Goal: Task Accomplishment & Management: Manage account settings

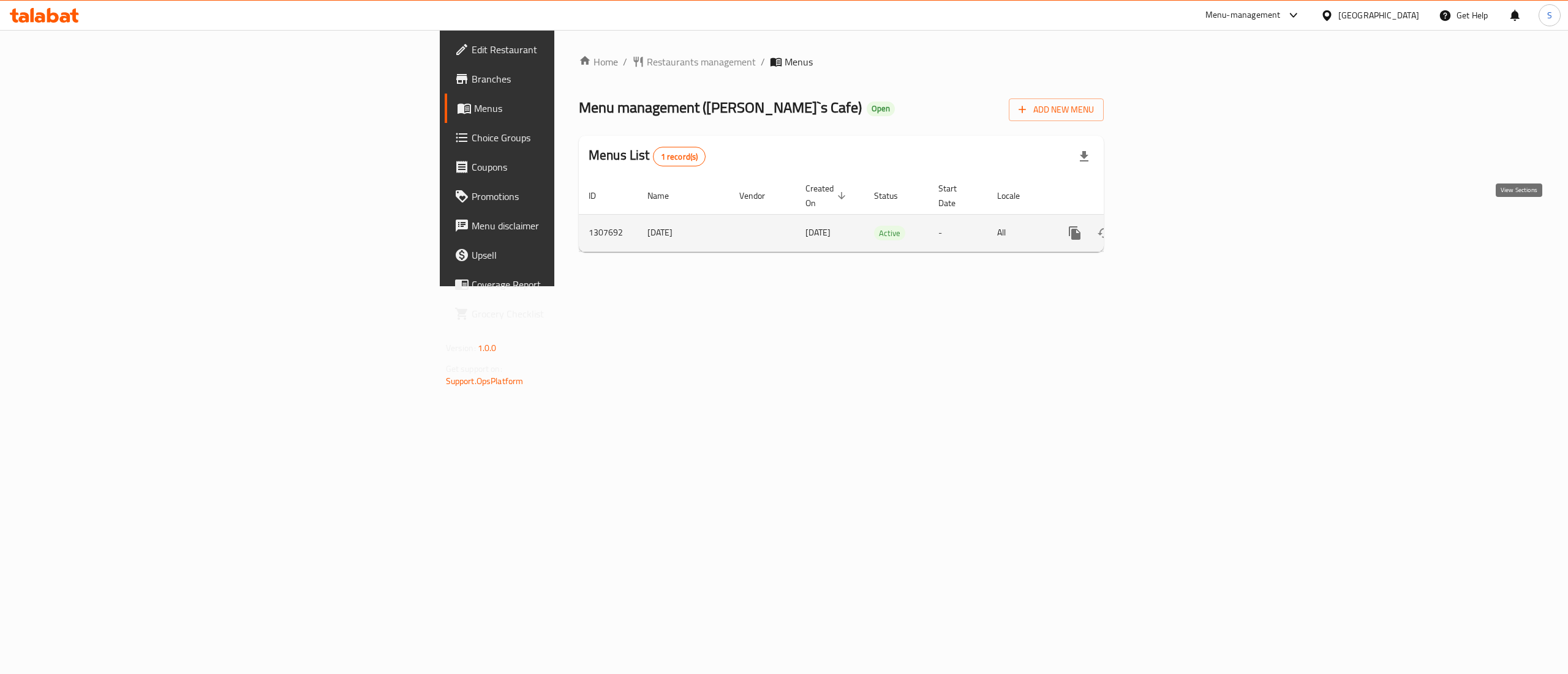
click at [1170, 226] on icon "enhanced table" at bounding box center [1162, 233] width 15 height 15
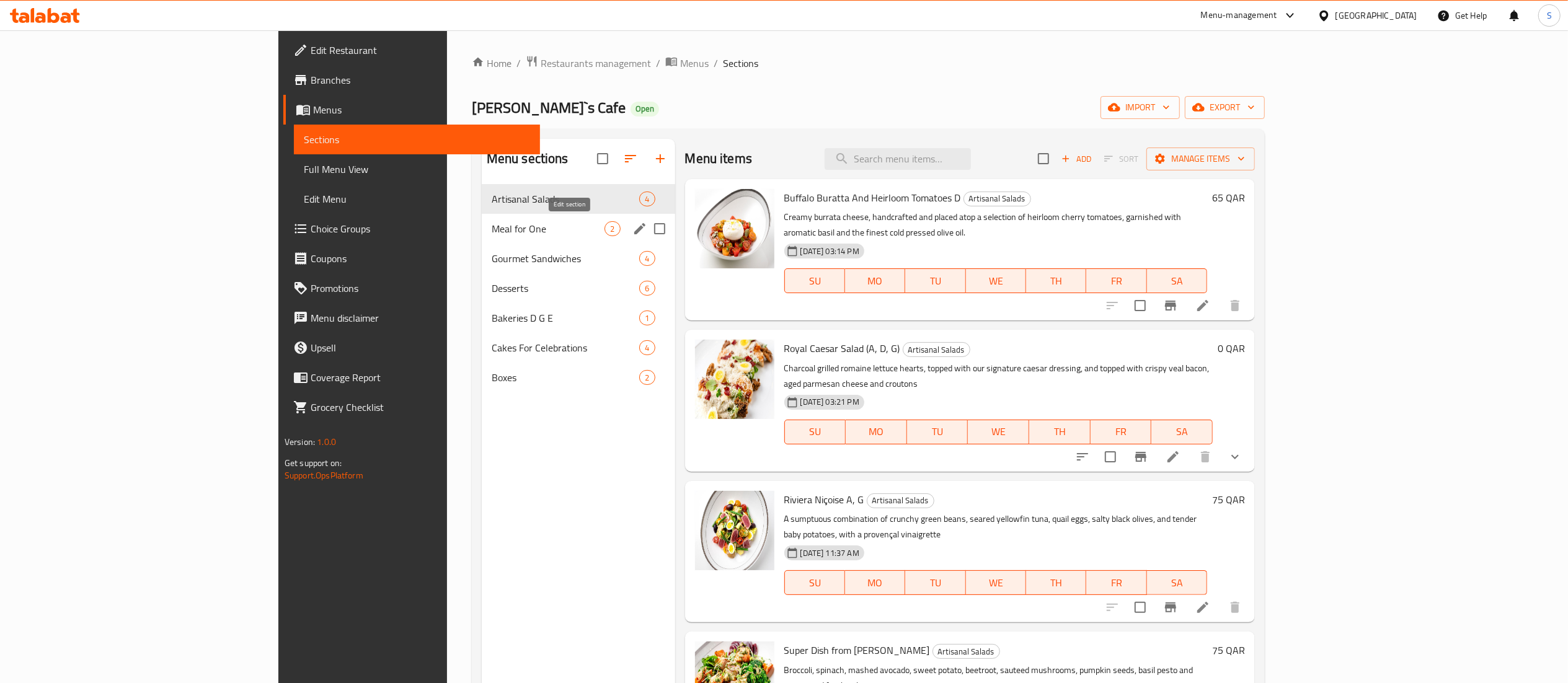
click at [633, 228] on icon "edit" at bounding box center [640, 229] width 15 height 15
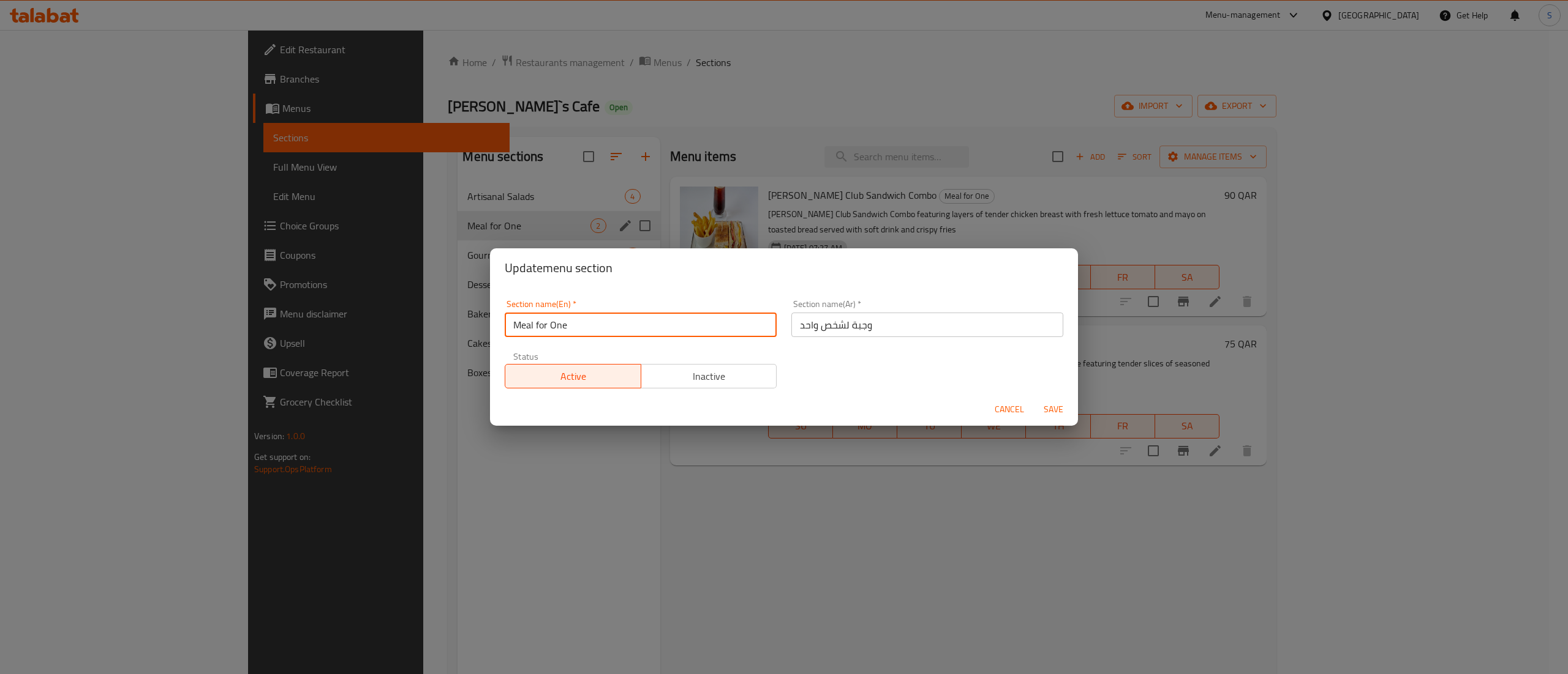
drag, startPoint x: 576, startPoint y: 319, endPoint x: 510, endPoint y: 321, distance: 66.0
click at [510, 321] on input "Meal for One" at bounding box center [640, 325] width 272 height 24
type input "M41"
click at [1053, 419] on button "Save" at bounding box center [1053, 410] width 39 height 23
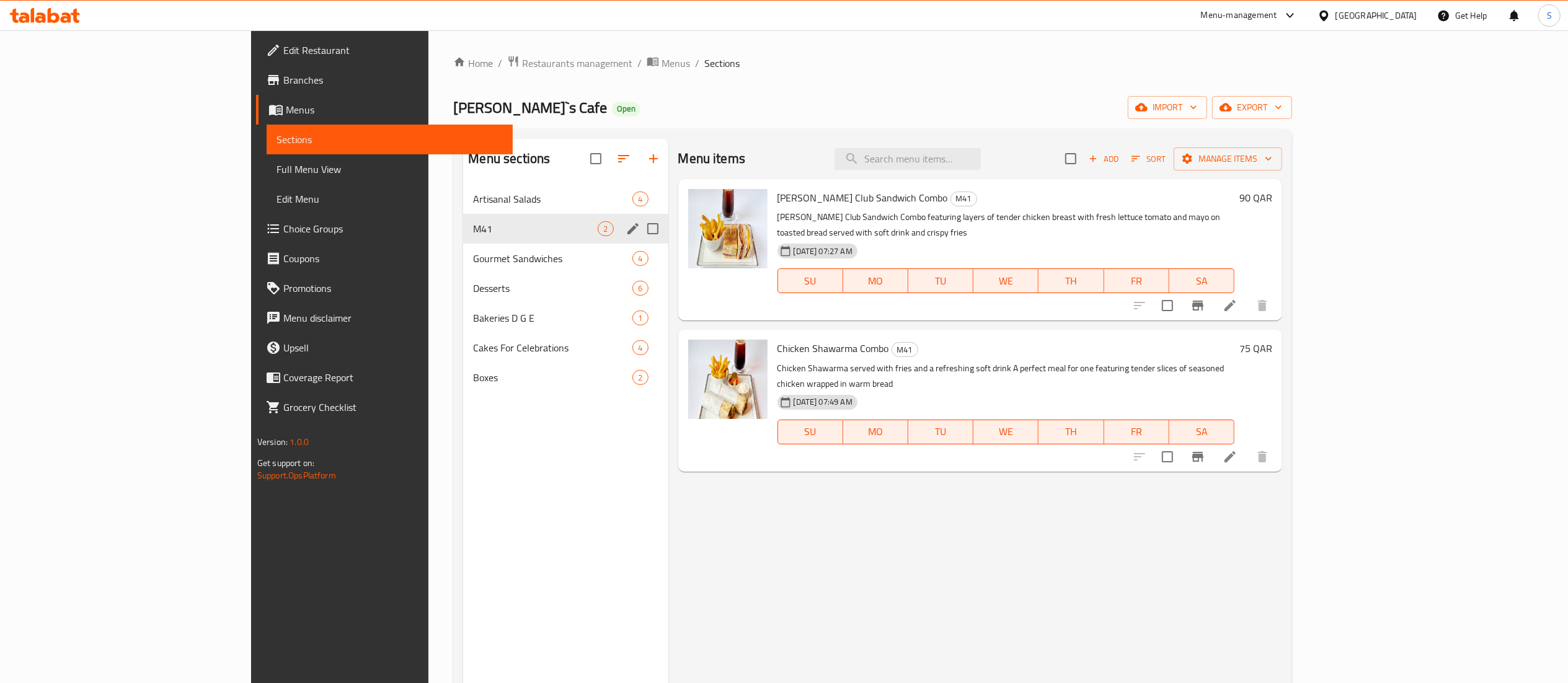
click at [453, 73] on div "Home / Restaurants management / Menus / Sections [PERSON_NAME]`s Cafe Open impo…" at bounding box center [873, 443] width 839 height 777
click at [522, 58] on span "Restaurants management" at bounding box center [577, 63] width 110 height 15
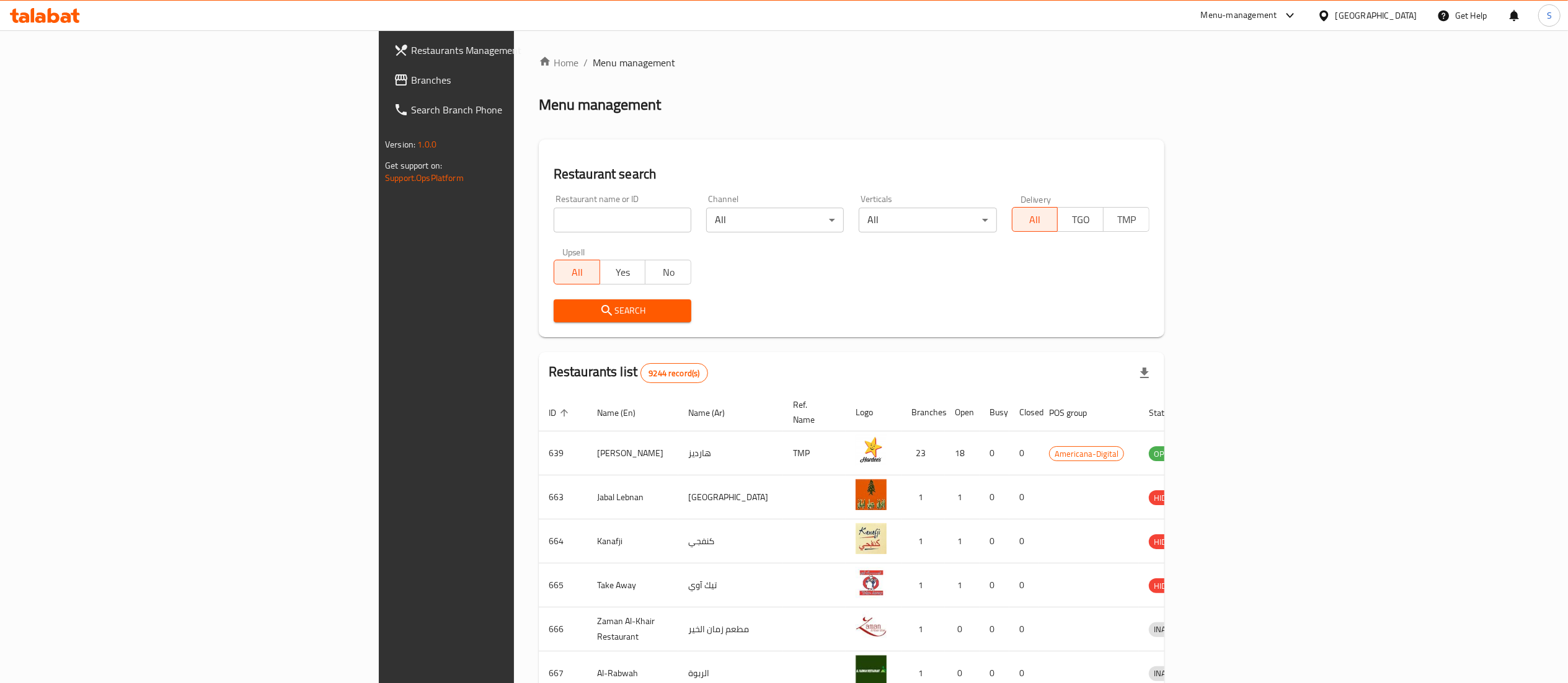
click at [554, 211] on input "search" at bounding box center [623, 220] width 138 height 25
type input "[PERSON_NAME]"
click at [564, 307] on span "Search" at bounding box center [622, 311] width 117 height 16
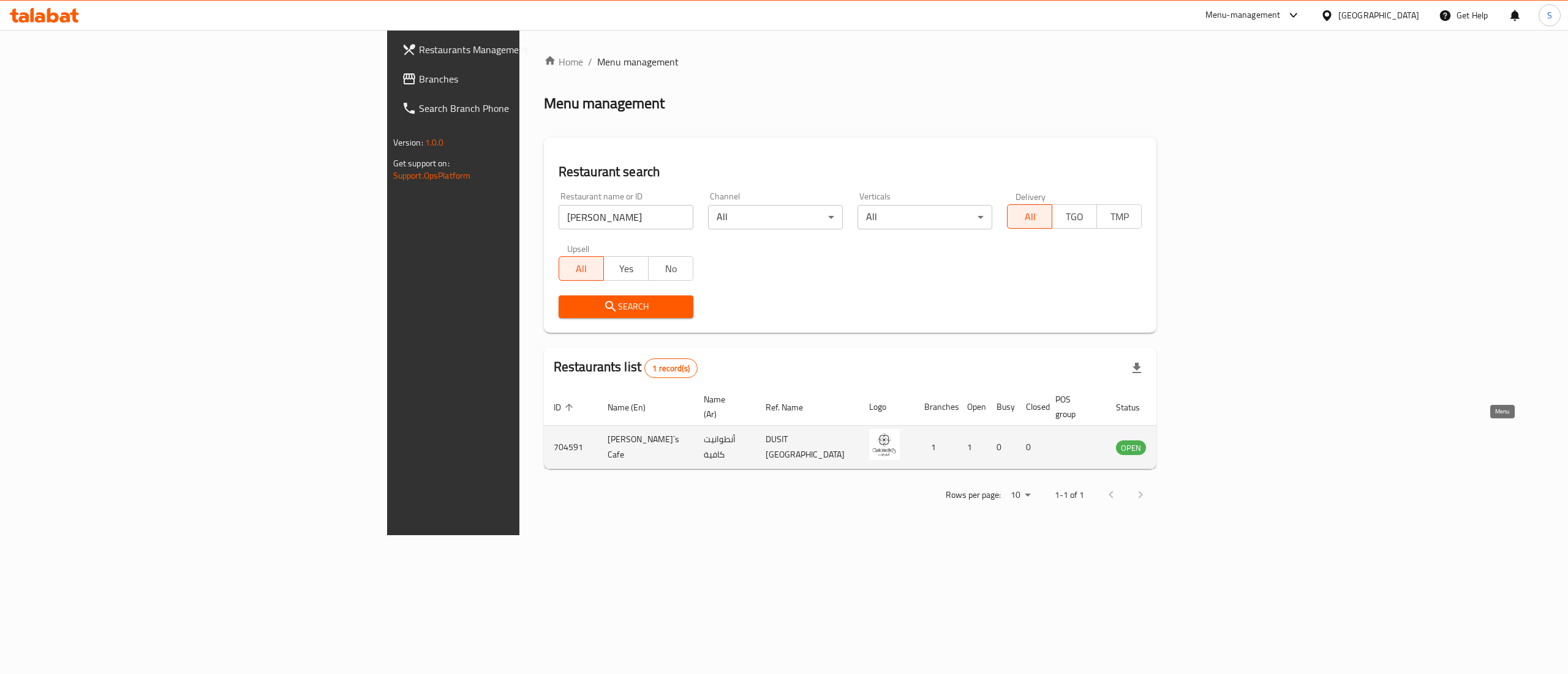
click at [1203, 440] on link "enhanced table" at bounding box center [1192, 447] width 23 height 15
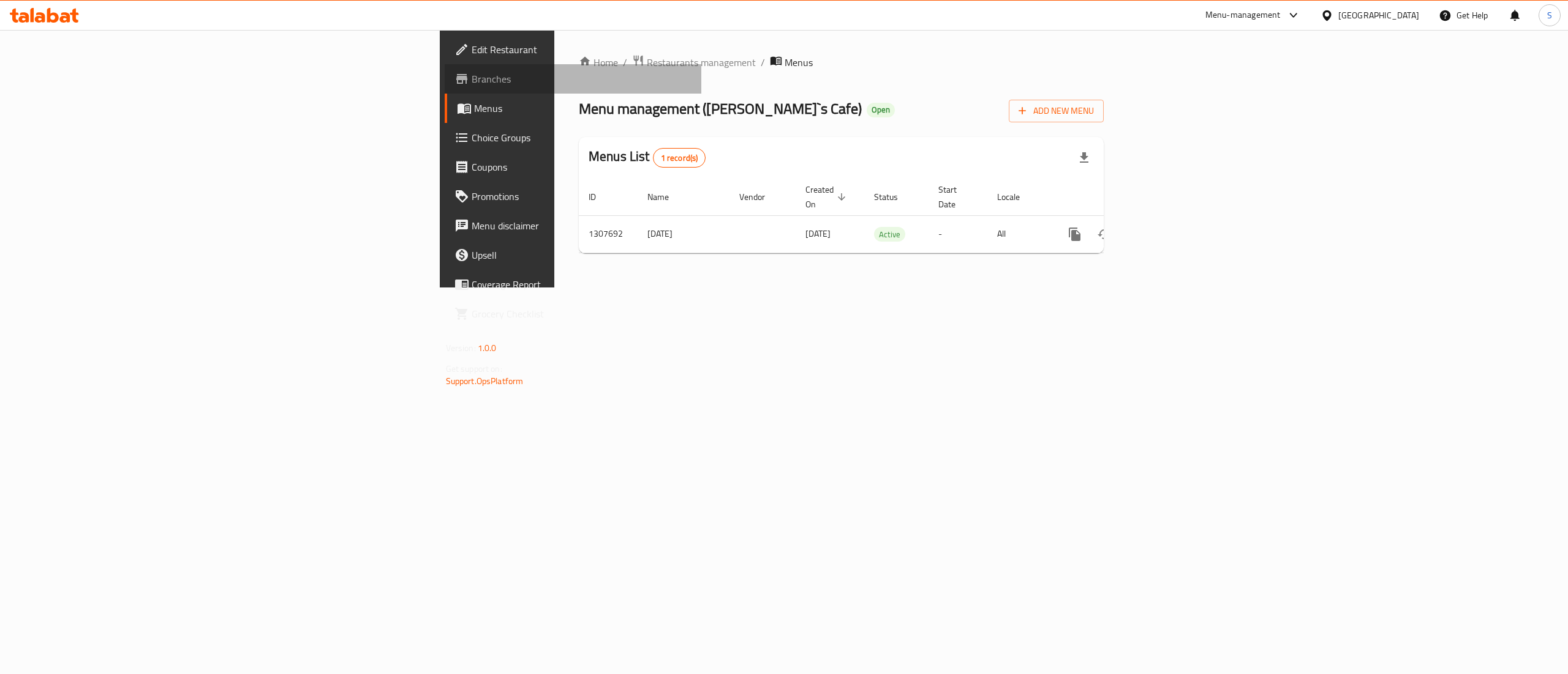
click at [471, 77] on span "Branches" at bounding box center [581, 78] width 221 height 15
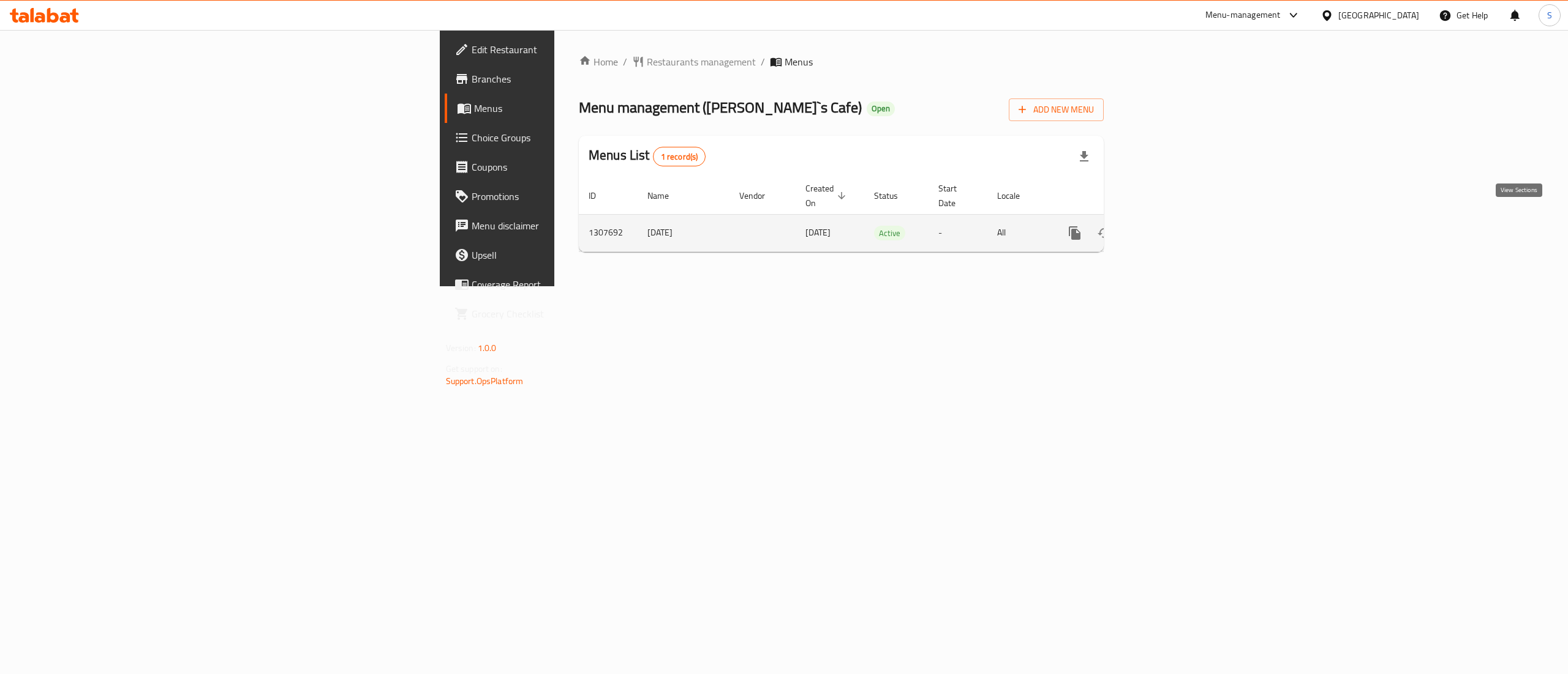
click at [1170, 226] on icon "enhanced table" at bounding box center [1162, 233] width 15 height 15
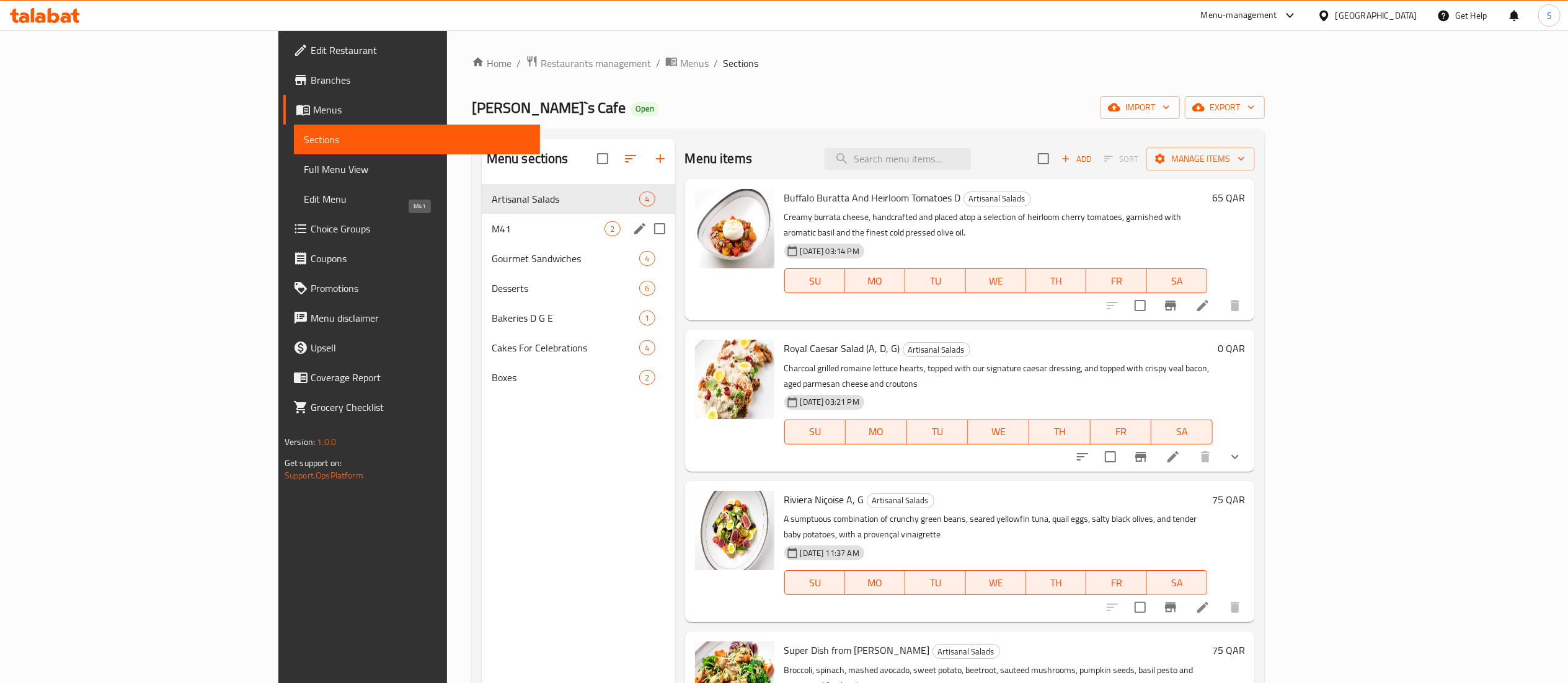
click at [492, 228] on span "M41" at bounding box center [549, 229] width 113 height 15
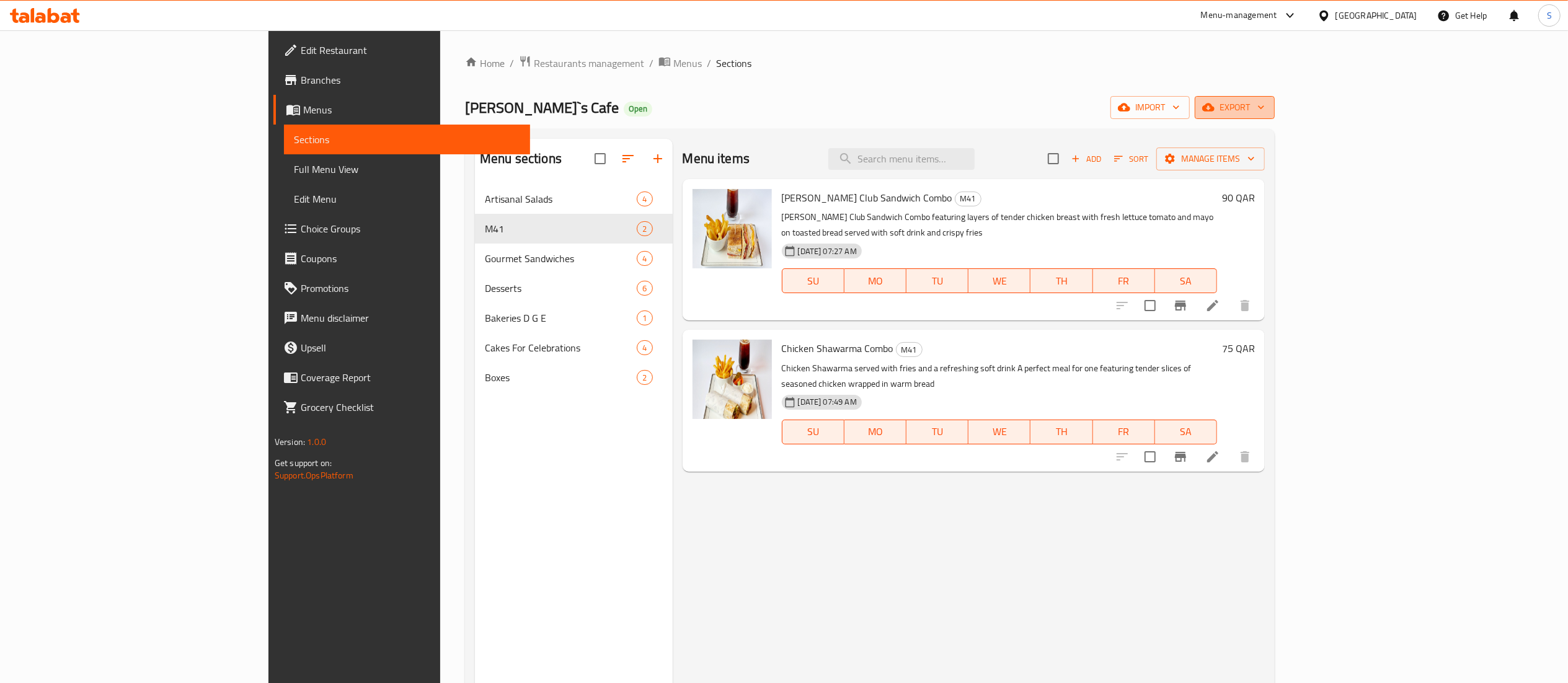
click at [1265, 114] on span "export" at bounding box center [1235, 108] width 60 height 16
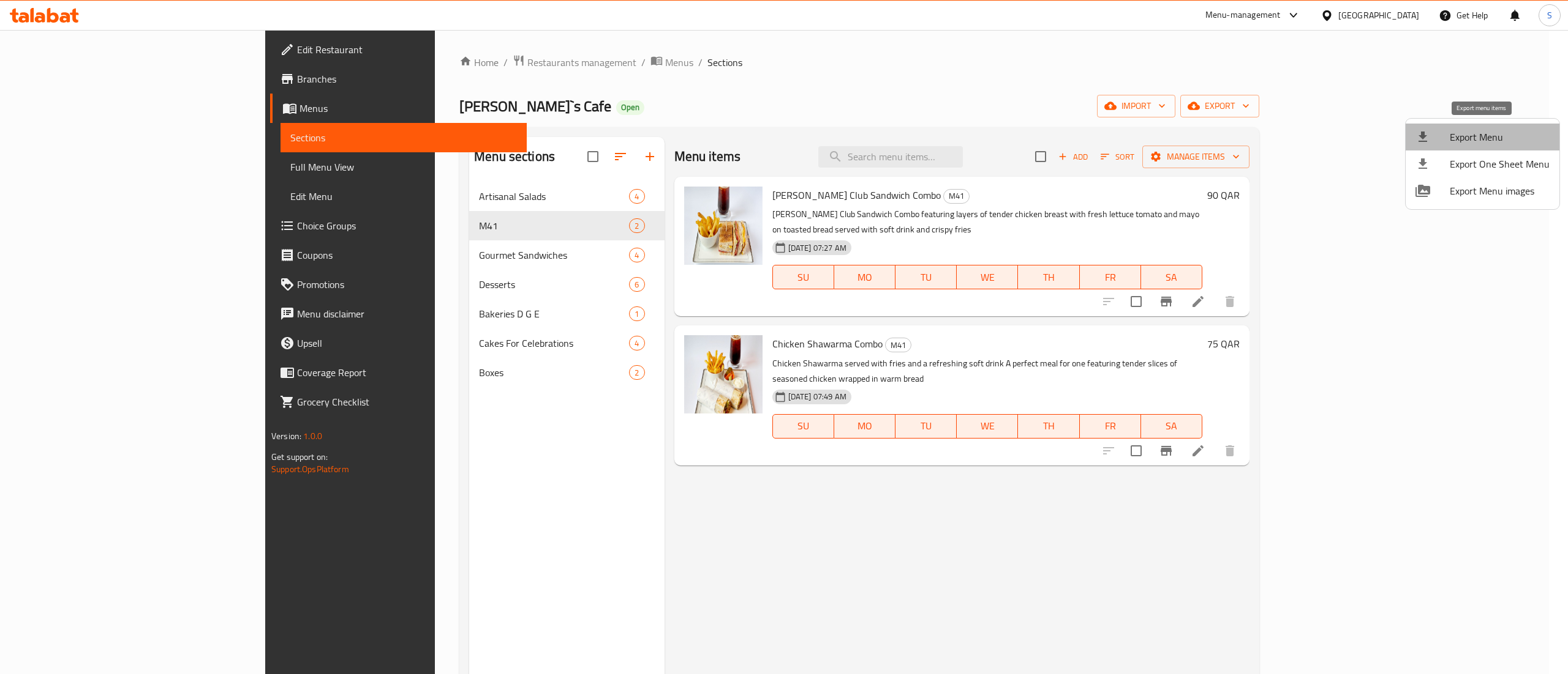
click at [1492, 146] on li "Export Menu" at bounding box center [1482, 137] width 154 height 27
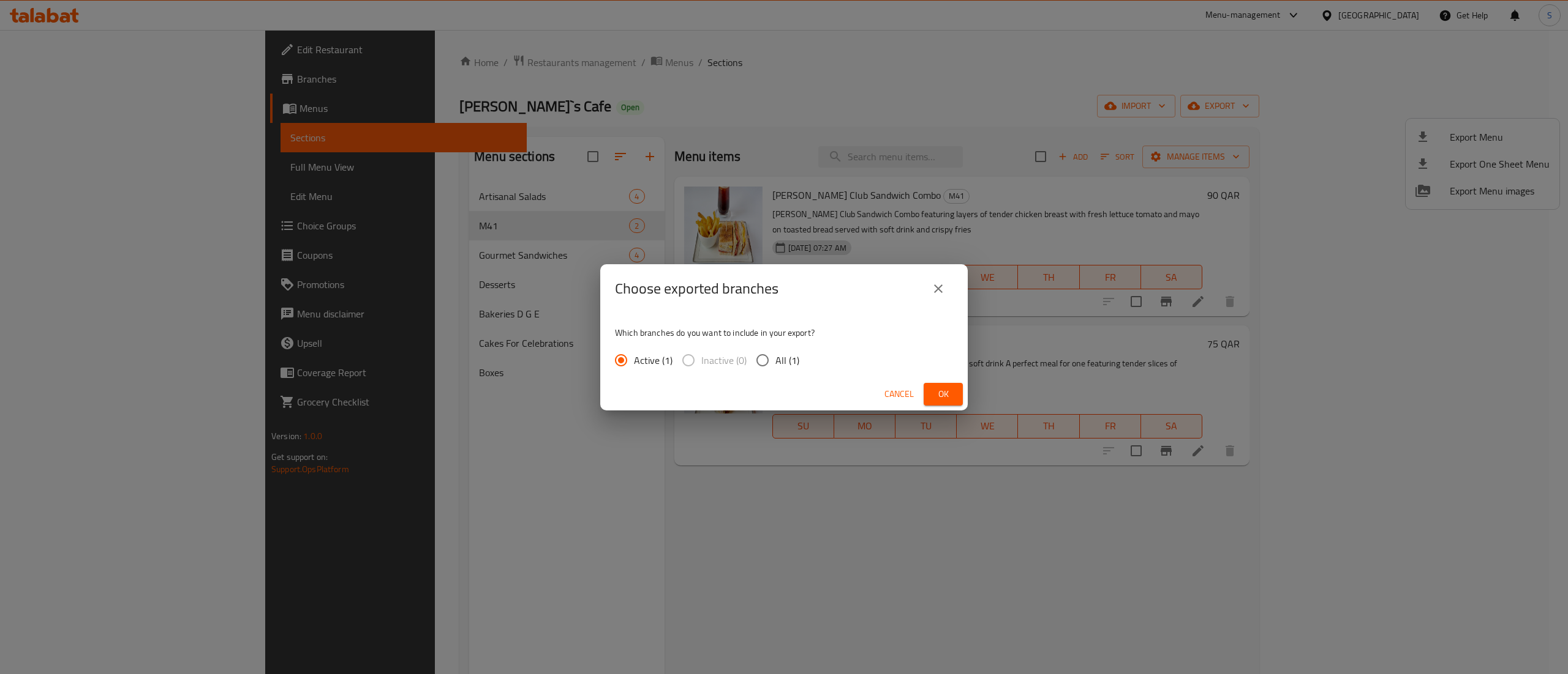
drag, startPoint x: 928, startPoint y: 395, endPoint x: 859, endPoint y: 360, distance: 77.4
click at [859, 360] on div "Which branches do you want to include in your export? Active (1) Inactive (0) A…" at bounding box center [784, 345] width 367 height 65
click at [946, 395] on span "Ok" at bounding box center [943, 395] width 19 height 16
